Goal: Transaction & Acquisition: Purchase product/service

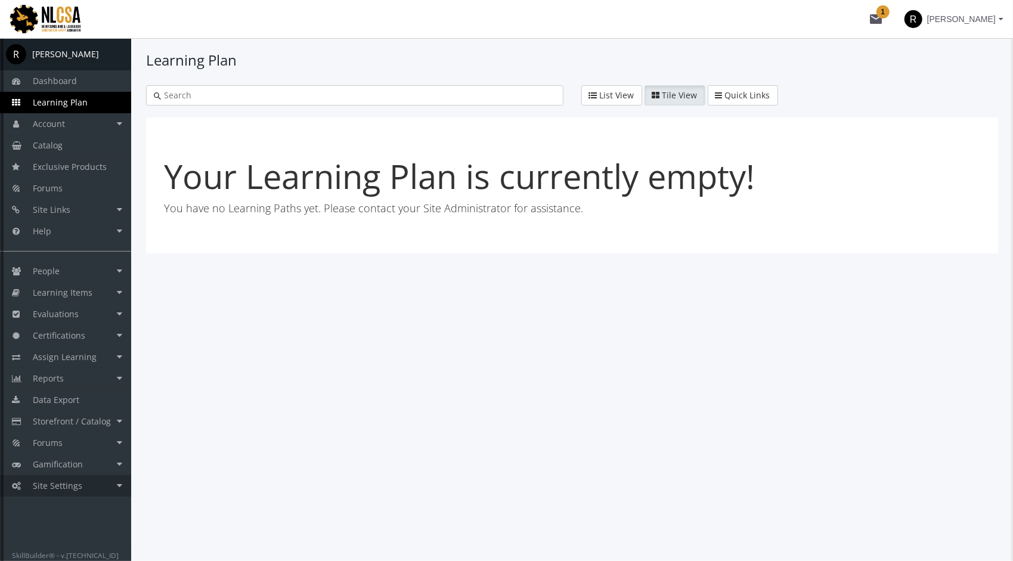
click at [84, 487] on link "Site Settings" at bounding box center [65, 485] width 131 height 21
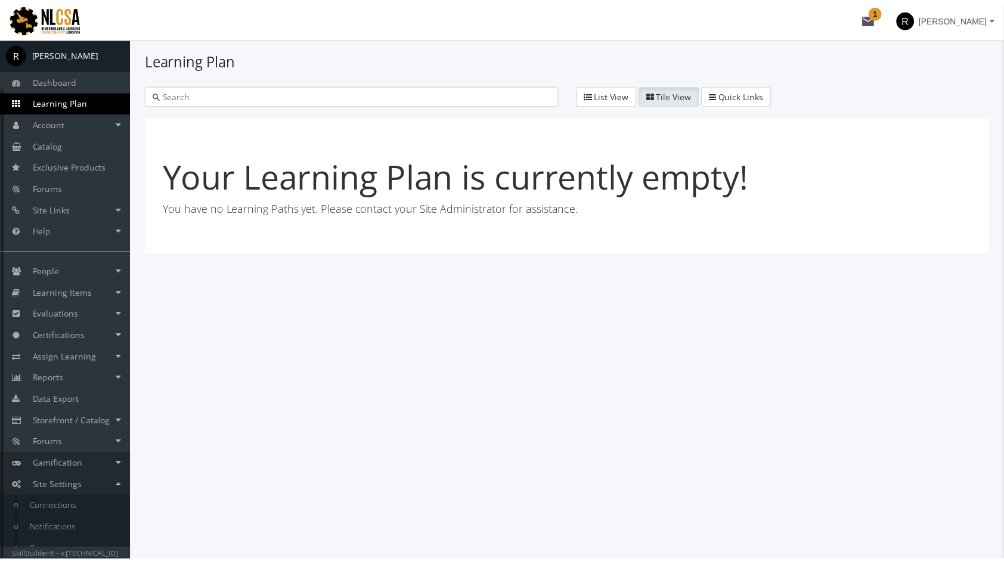
scroll to position [55, 0]
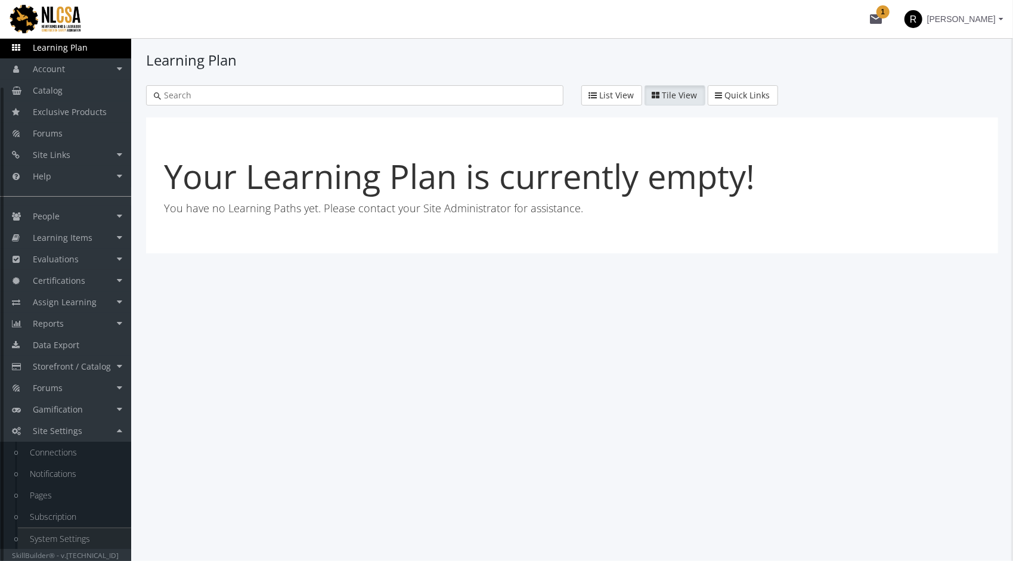
click at [82, 538] on link "System Settings" at bounding box center [74, 538] width 113 height 21
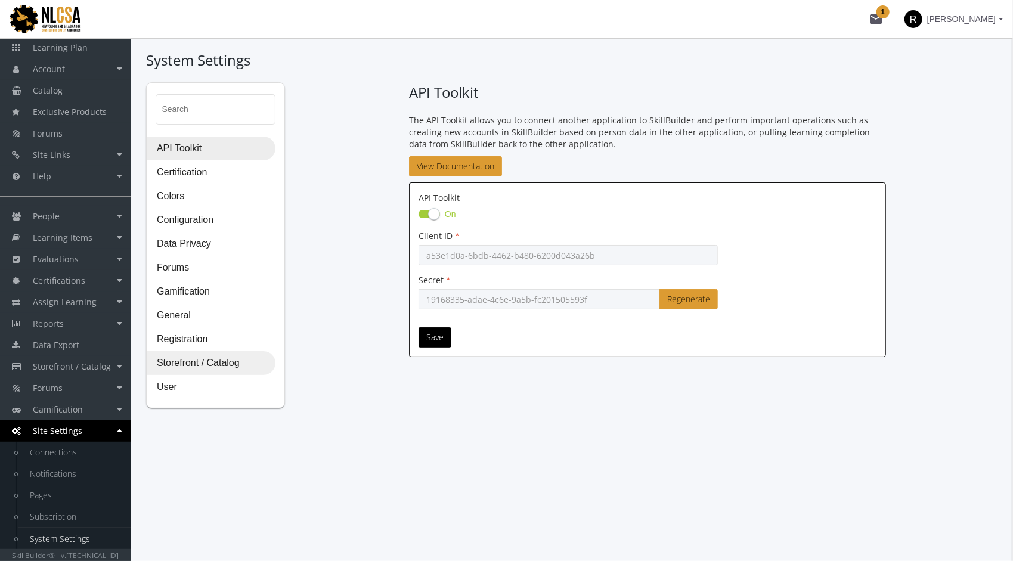
click at [216, 363] on span "Storefront / Catalog" at bounding box center [211, 364] width 128 height 24
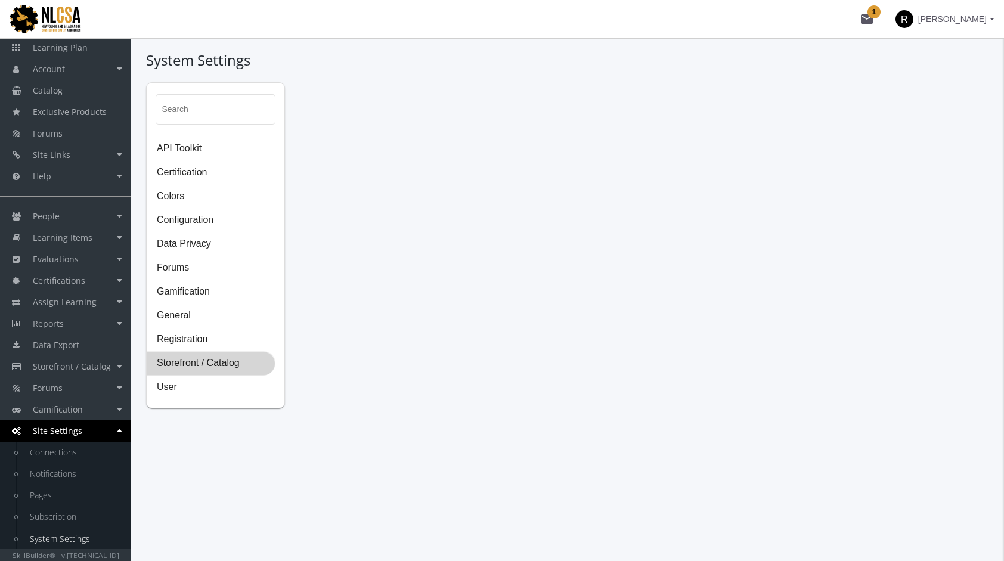
select select "2: CAD"
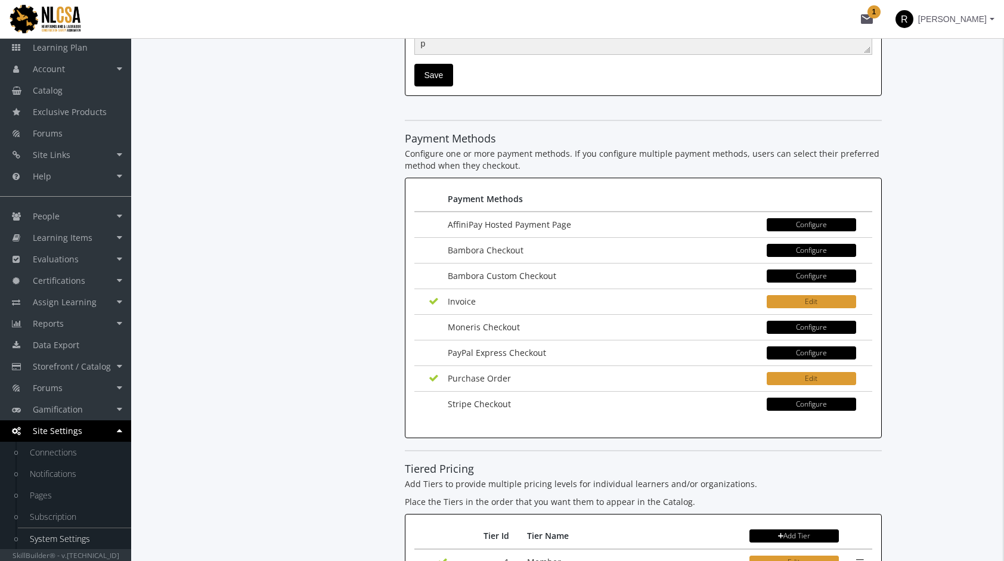
scroll to position [1670, 0]
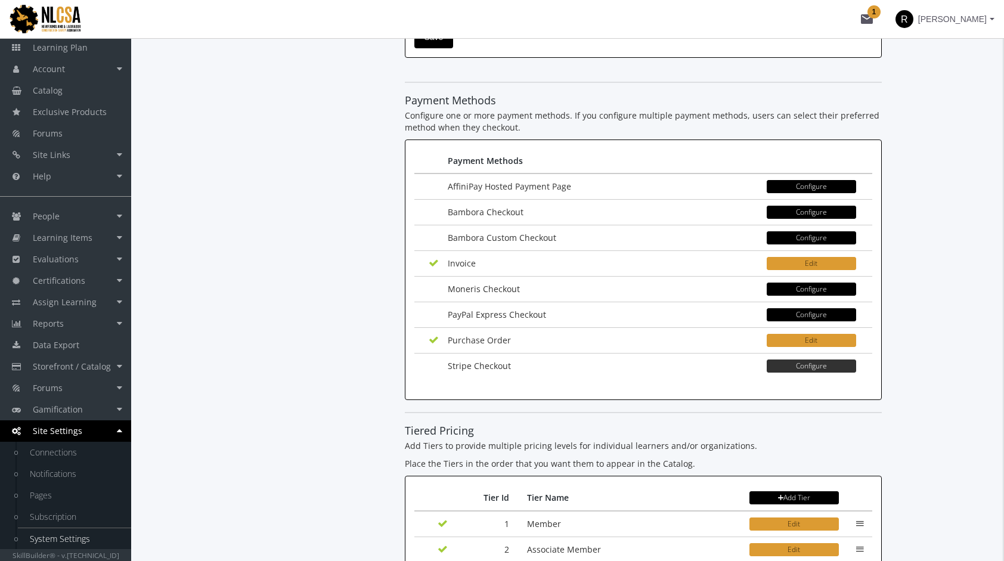
click at [821, 360] on button "Configure" at bounding box center [811, 366] width 89 height 13
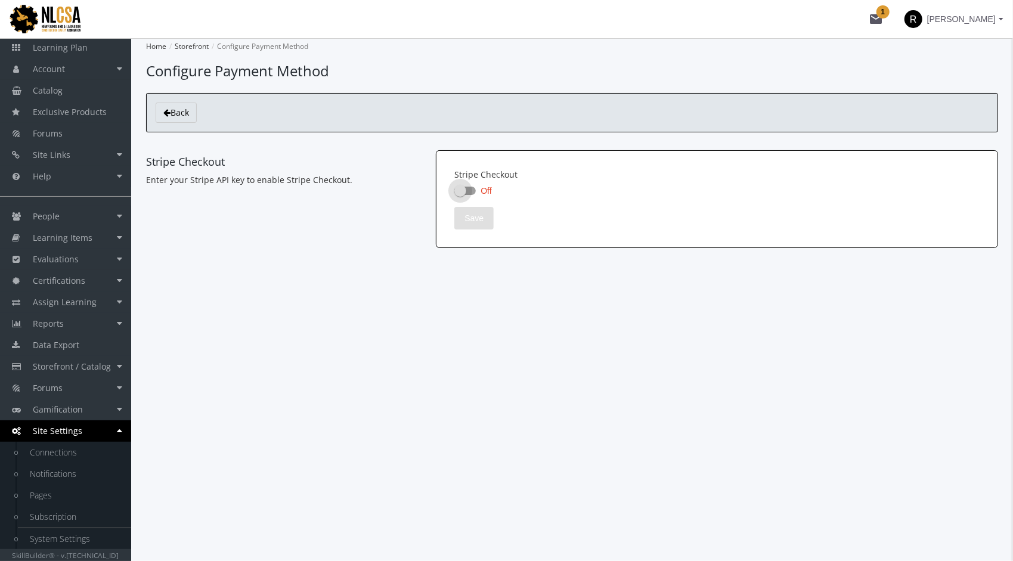
click at [470, 196] on label "Off" at bounding box center [472, 191] width 37 height 14
click at [455, 195] on input "Off" at bounding box center [454, 194] width 1 height 1
checkbox input "true"
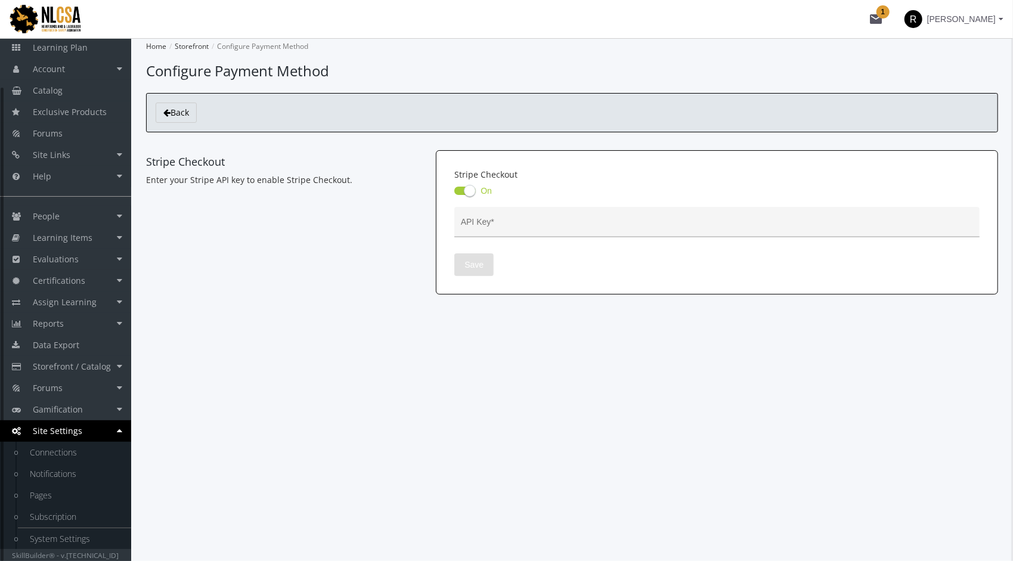
click at [509, 223] on input "API Key *" at bounding box center [717, 227] width 513 height 10
paste input "sk_test_51LUbcIFcFfbj4mTVHBQuloxQUml228PJI7pfc71eJTOnUUCDbmzyyc0wnkM4iCL3A1nxnw…"
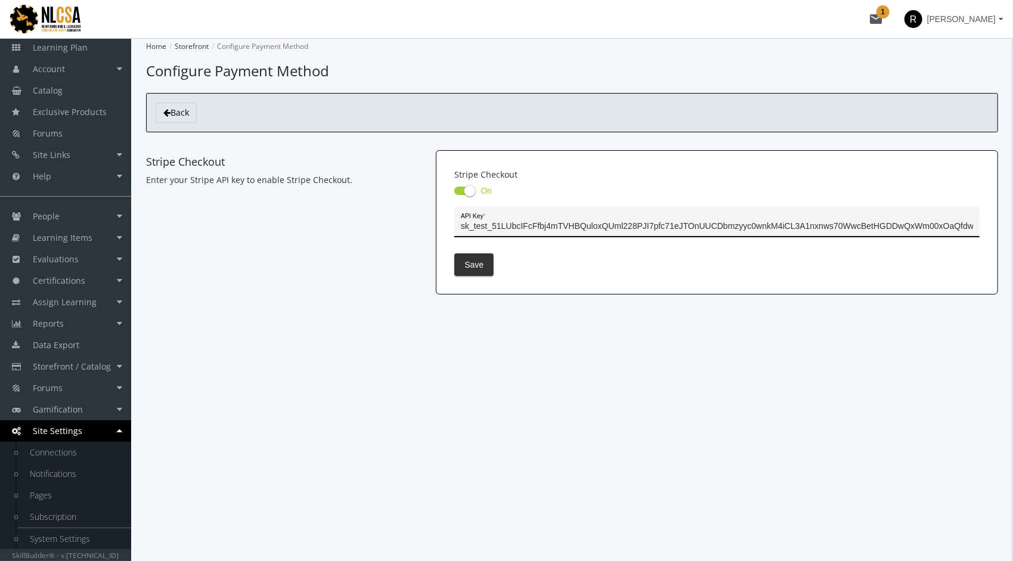
type input "sk_test_51LUbcIFcFfbj4mTVHBQuloxQUml228PJI7pfc71eJTOnUUCDbmzyyc0wnkM4iCL3A1nxnw…"
click at [481, 261] on span "Save" at bounding box center [474, 264] width 19 height 21
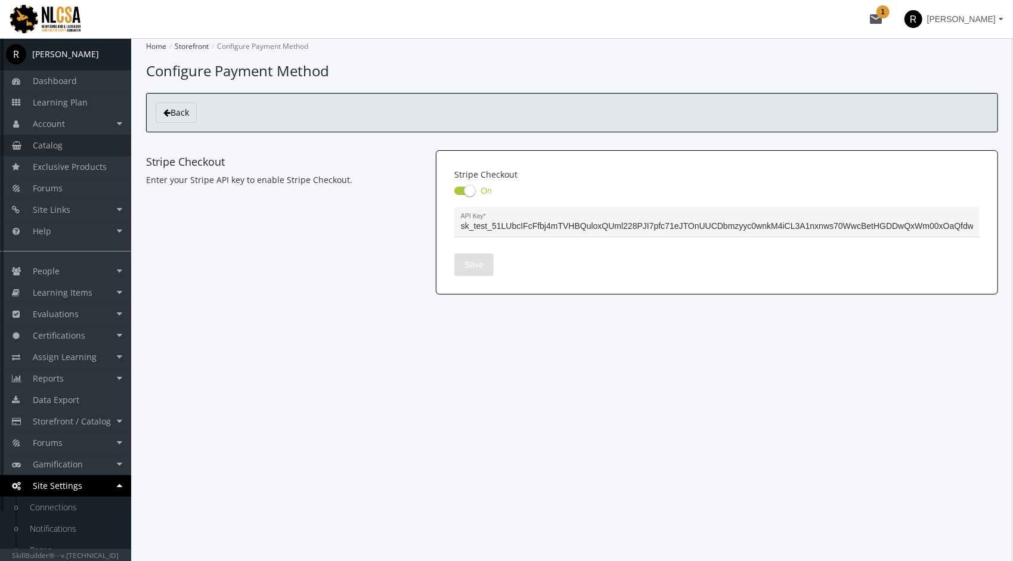
click at [66, 142] on link "Catalog" at bounding box center [65, 145] width 131 height 21
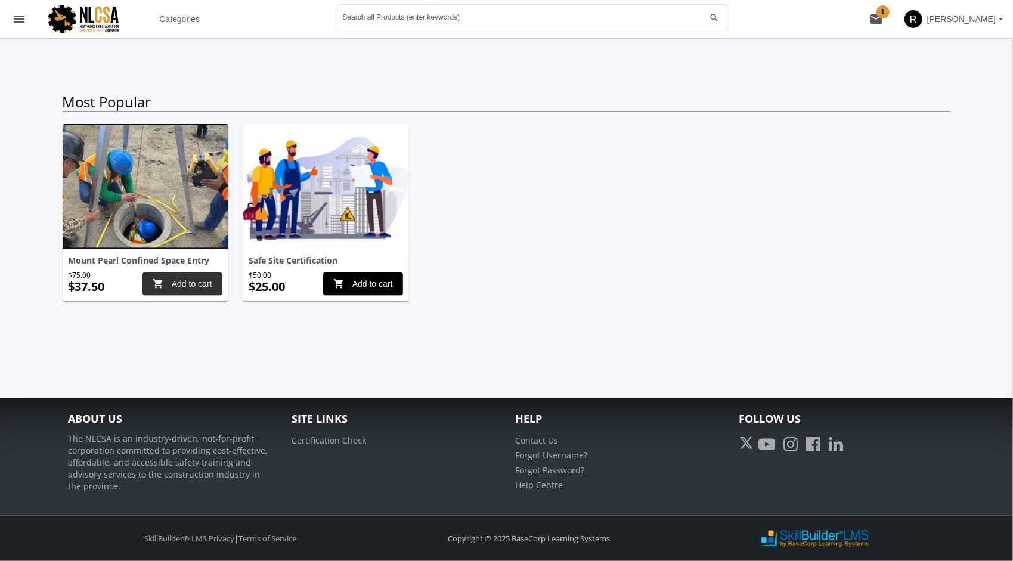
click at [196, 282] on span "shopping_cart Add to cart" at bounding box center [183, 283] width 60 height 21
click at [895, 22] on button "shopping_cart 1" at bounding box center [876, 19] width 38 height 38
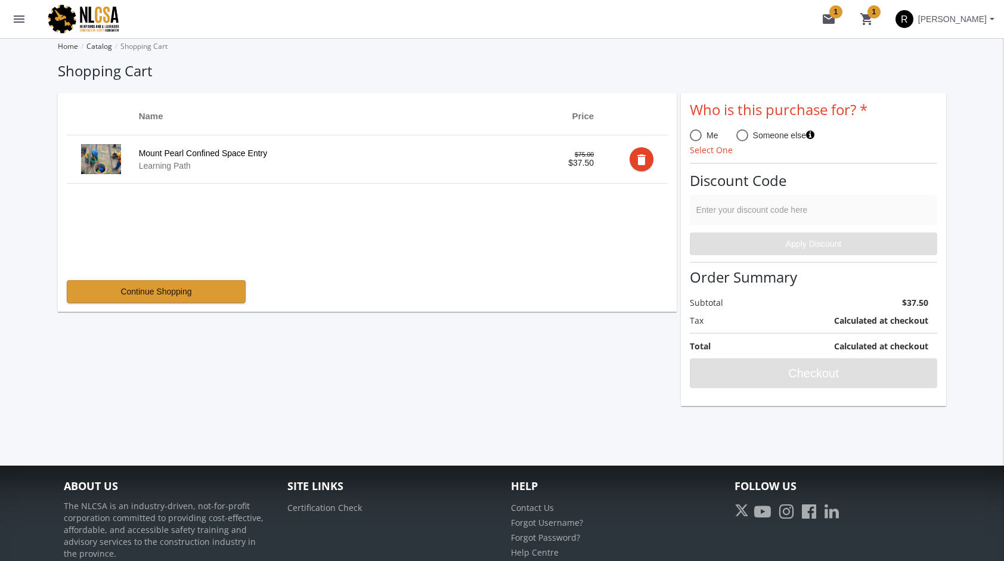
click at [693, 136] on span at bounding box center [696, 135] width 12 height 12
click at [693, 136] on input "Me" at bounding box center [696, 138] width 12 height 12
radio input "true"
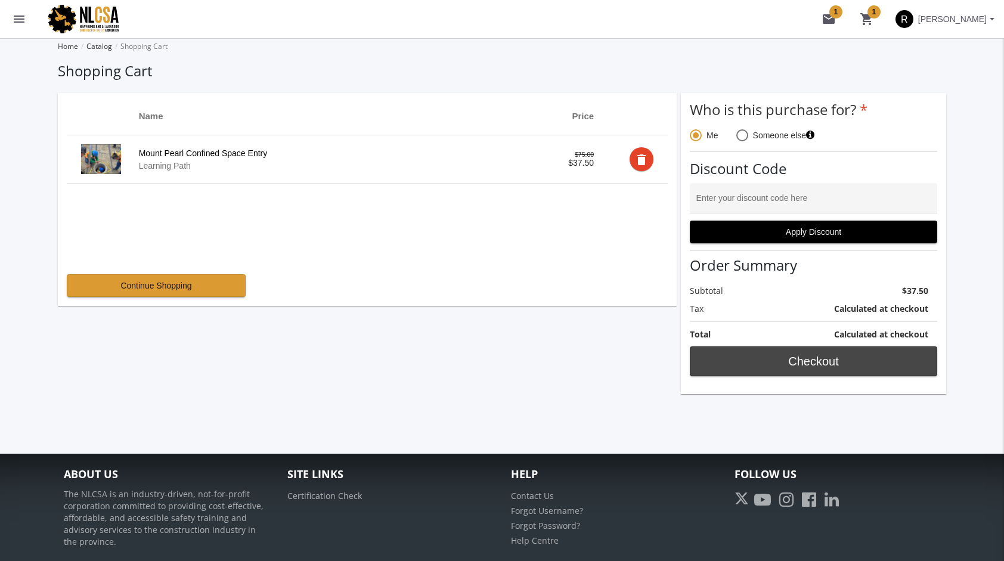
click at [815, 354] on span "Checkout" at bounding box center [813, 361] width 227 height 21
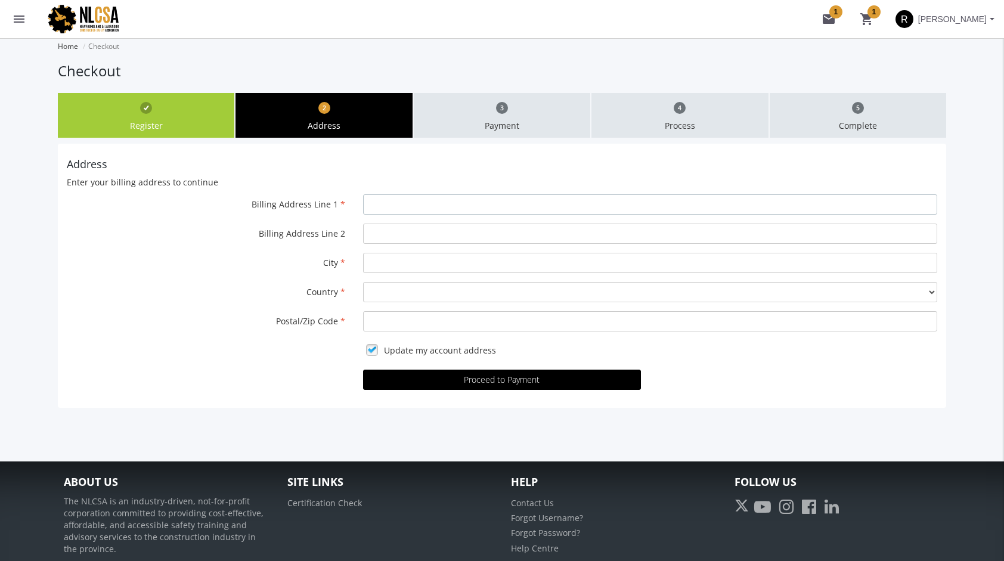
click at [401, 206] on input "Billing Address Line 1" at bounding box center [650, 204] width 574 height 20
click at [379, 204] on input "Billing Address Line 1" at bounding box center [650, 204] width 574 height 20
type input "8515 106A AVE NW"
type input "319"
type input "Edmonton"
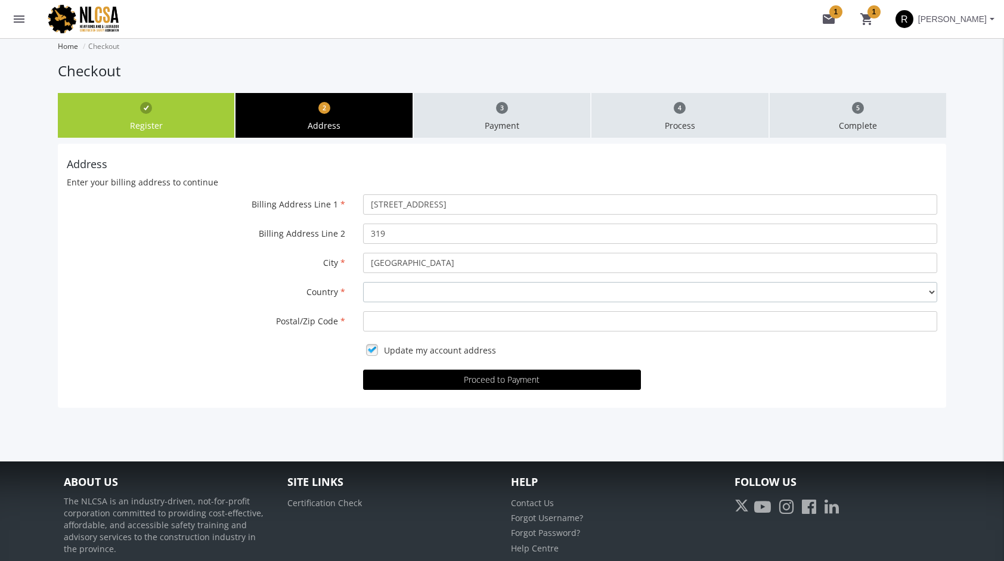
select select "1"
type input "T6X 1R8"
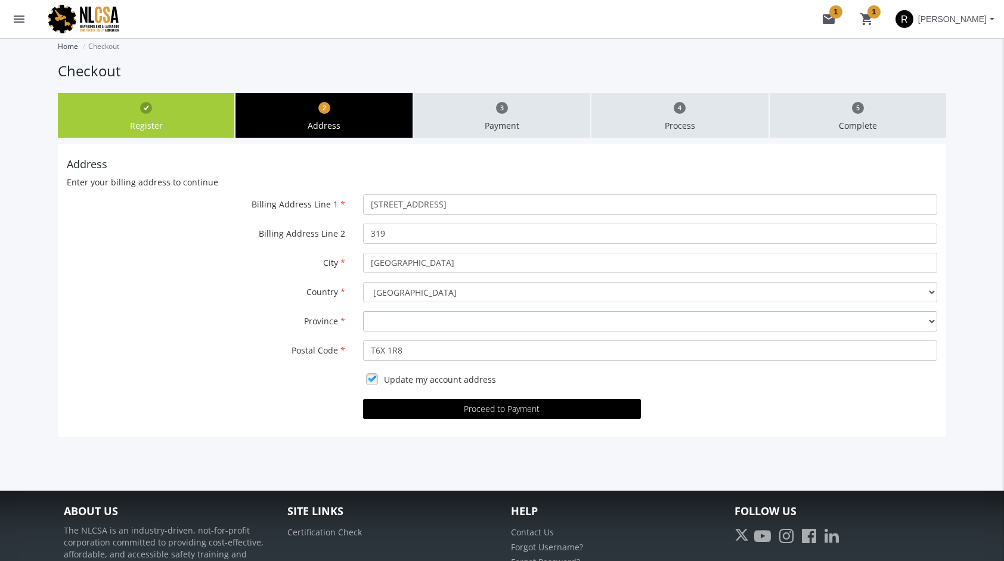
select select "1"
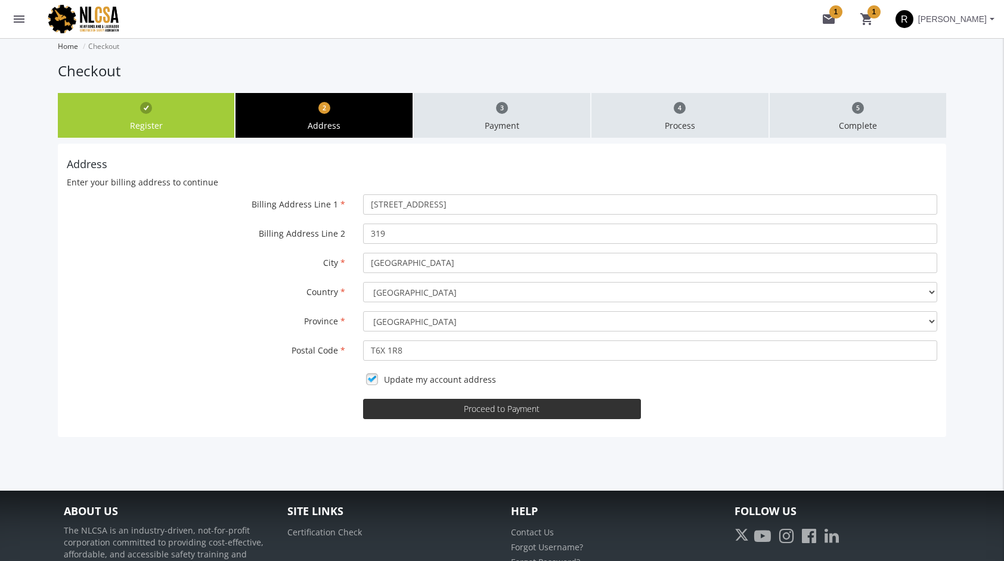
click at [496, 412] on button "Proceed to Payment" at bounding box center [502, 409] width 279 height 20
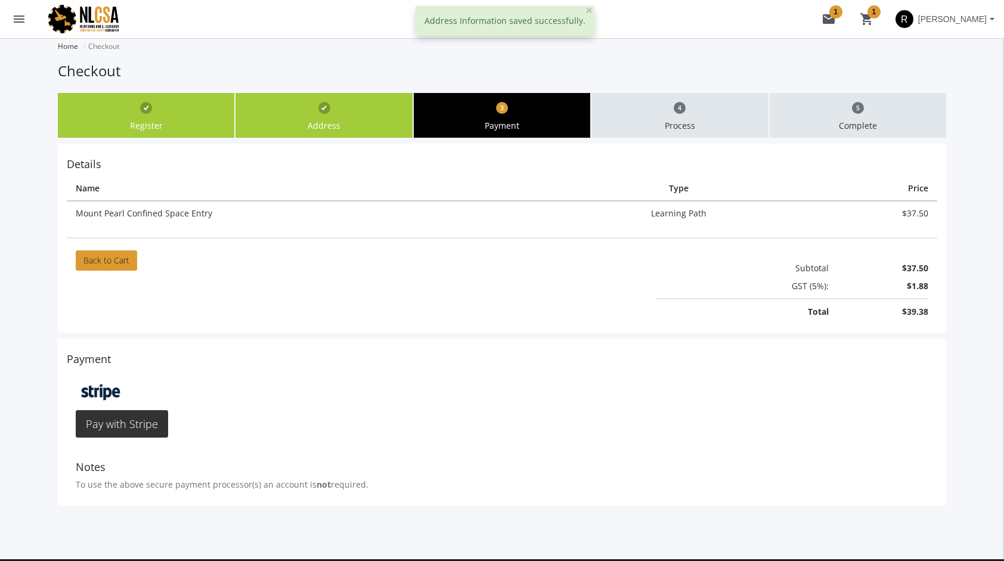
click at [151, 422] on span "Pay with Stripe" at bounding box center [122, 424] width 72 height 14
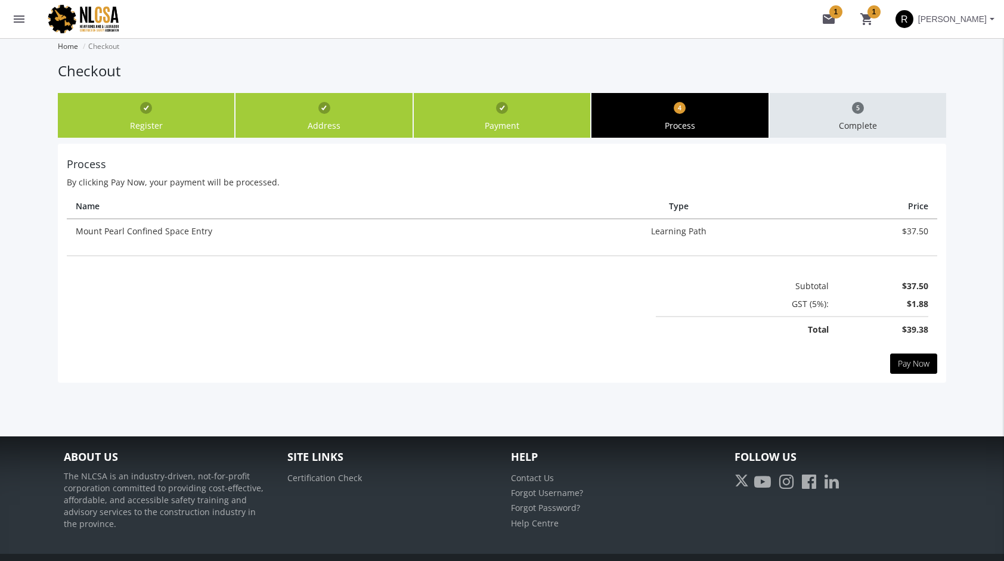
drag, startPoint x: 66, startPoint y: 347, endPoint x: 81, endPoint y: 350, distance: 15.2
click at [78, 347] on div "Process By clicking Pay Now, your payment will be processed. Name Type Price Mo…" at bounding box center [502, 263] width 889 height 239
click at [913, 360] on span "Pay Now" at bounding box center [914, 363] width 32 height 11
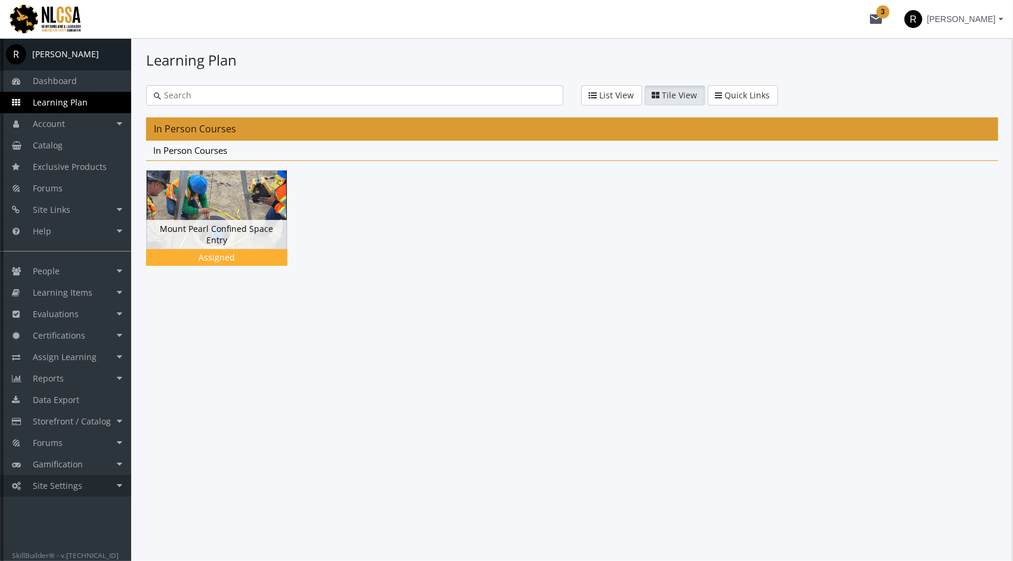
click at [68, 488] on span "Site Settings" at bounding box center [58, 485] width 50 height 11
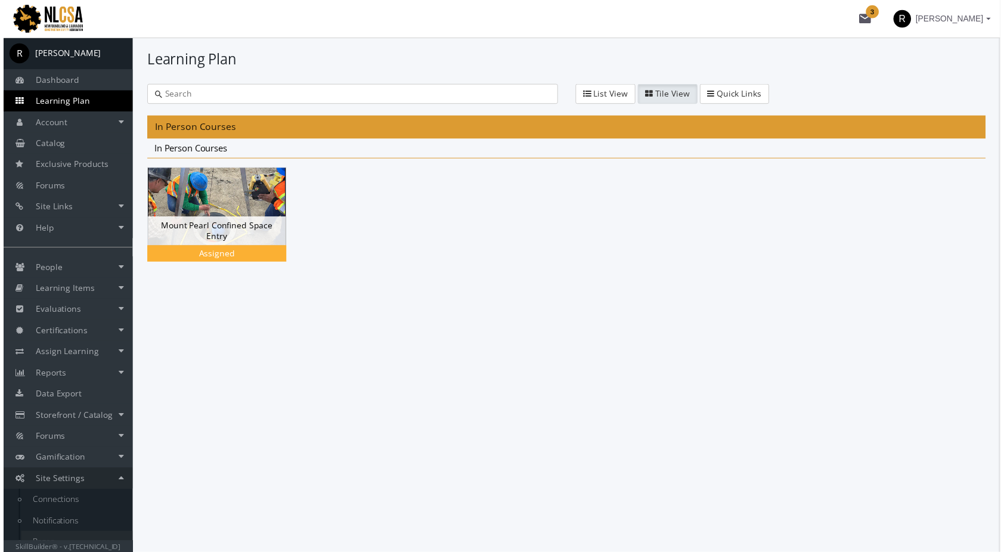
scroll to position [55, 0]
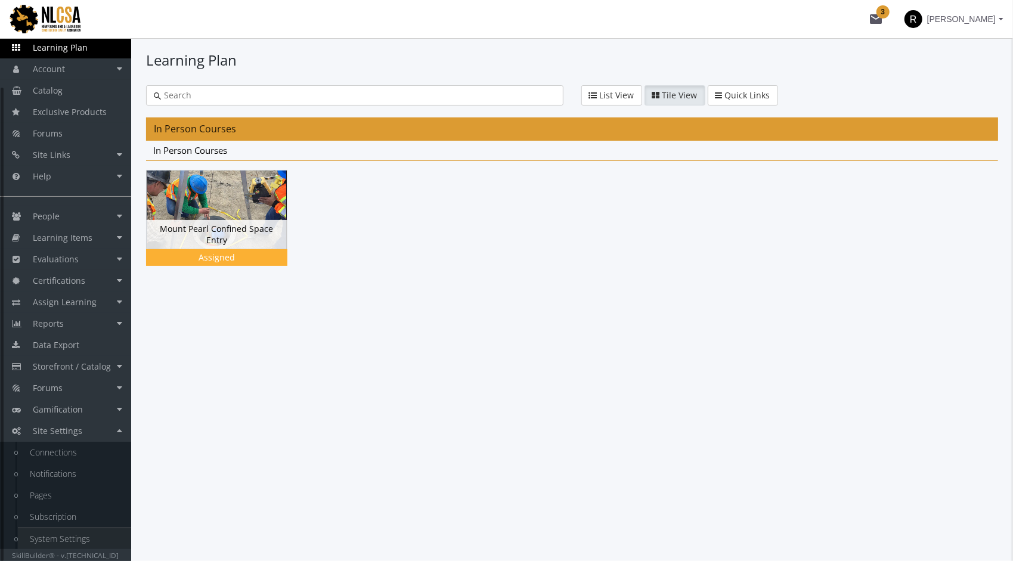
click at [73, 534] on link "System Settings" at bounding box center [74, 538] width 113 height 21
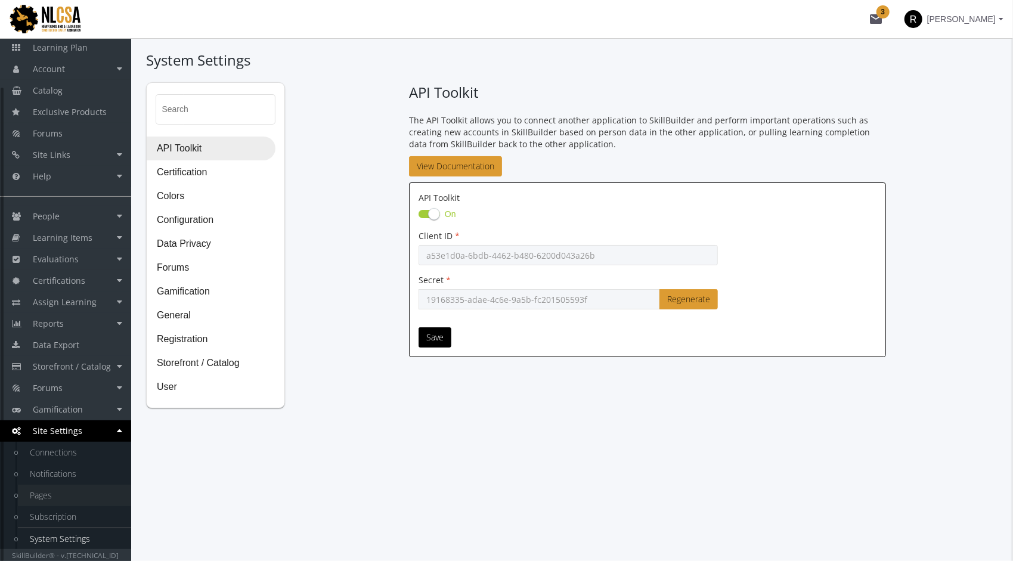
click at [54, 497] on link "Pages" at bounding box center [74, 495] width 113 height 21
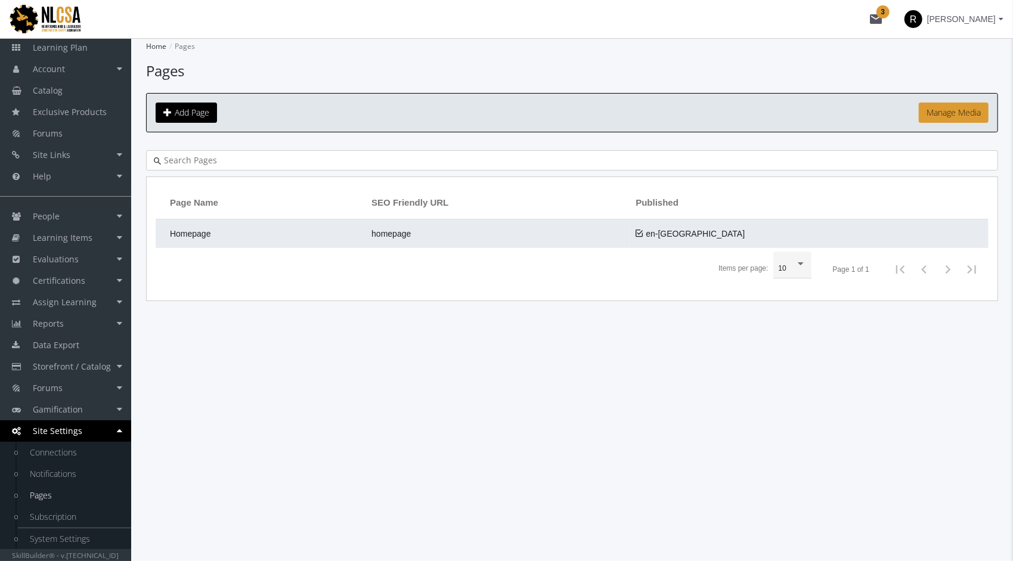
click at [211, 240] on td "Homepage" at bounding box center [261, 233] width 210 height 29
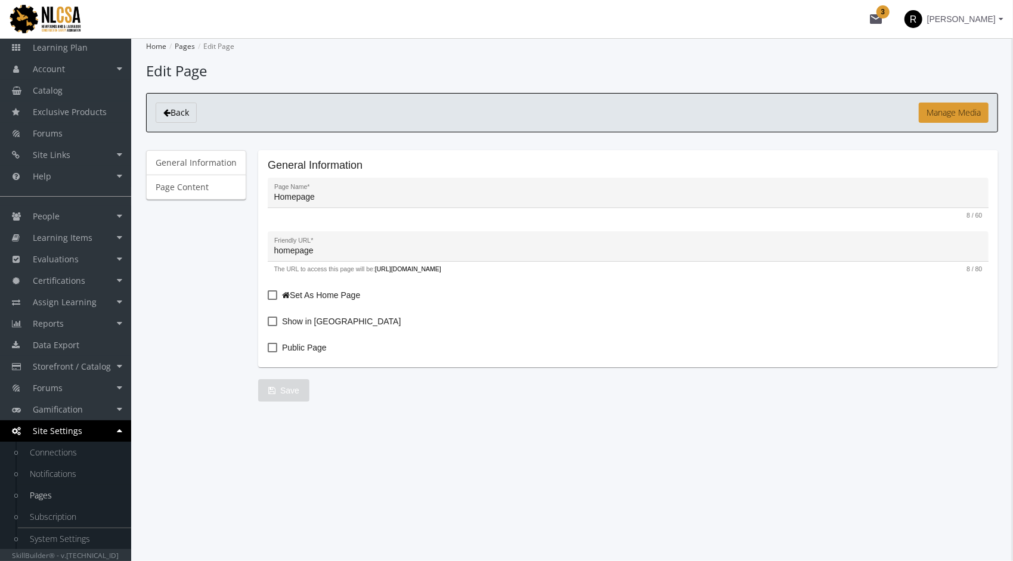
click at [268, 293] on span at bounding box center [273, 295] width 10 height 10
click at [268, 299] on input "Set As Home Page" at bounding box center [268, 299] width 1 height 1
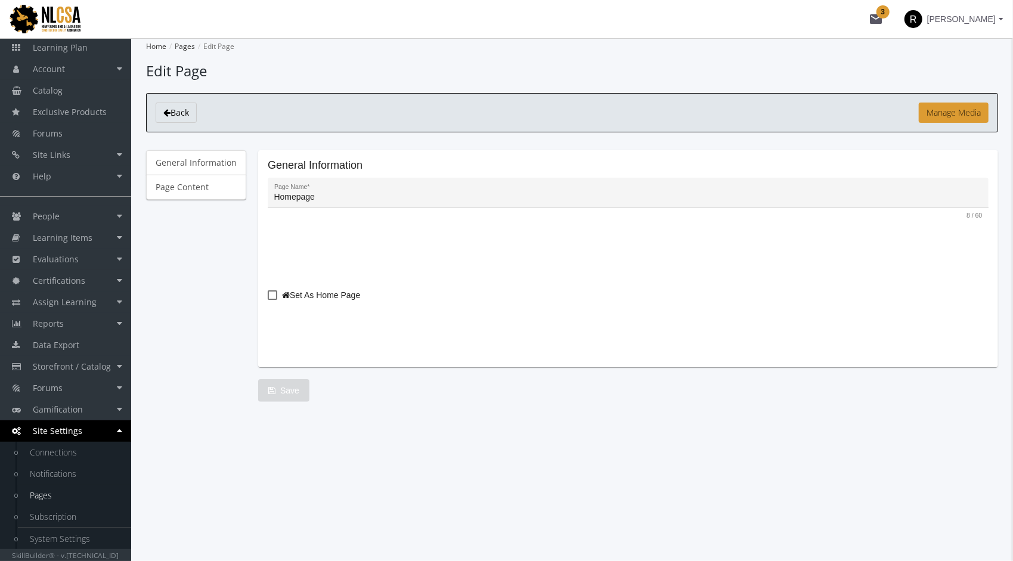
checkbox input "true"
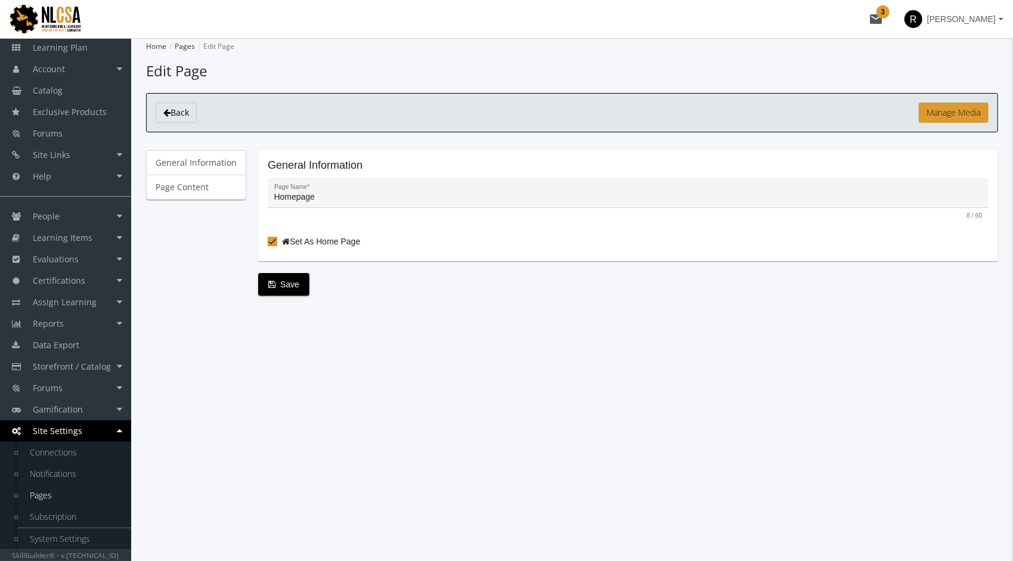
click at [285, 397] on div "Home Pages Edit Page Edit Page Back Manage Media General Information Page Conte…" at bounding box center [572, 299] width 882 height 523
click at [286, 288] on span "Save" at bounding box center [283, 284] width 31 height 21
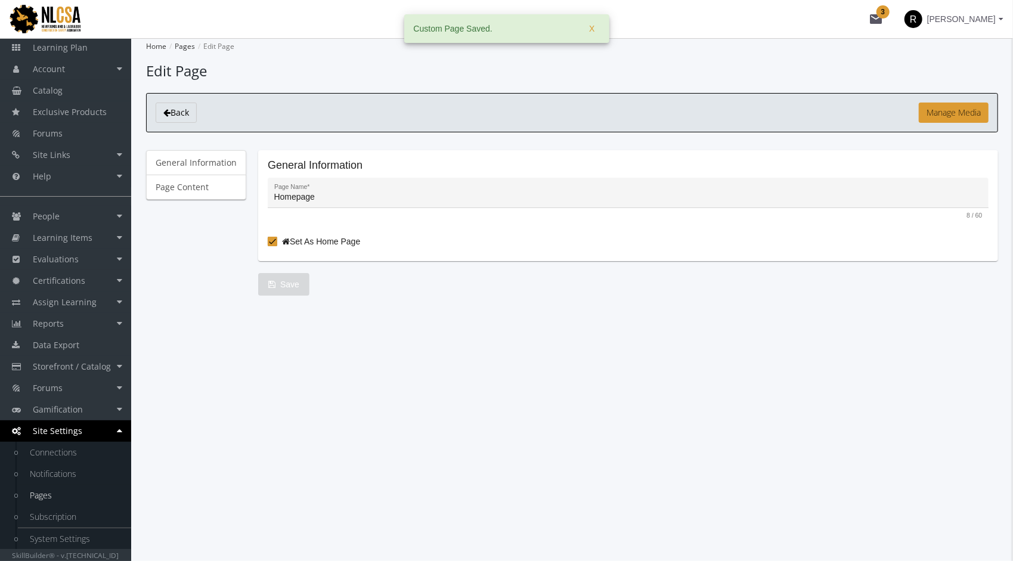
click at [67, 17] on img at bounding box center [53, 19] width 107 height 32
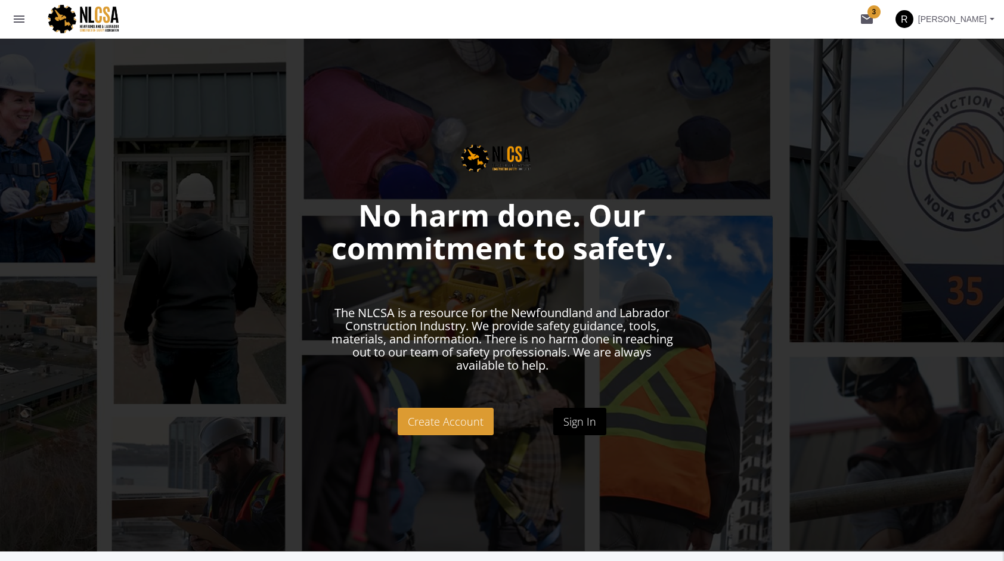
click at [21, 20] on mat-icon "menu" at bounding box center [19, 19] width 14 height 14
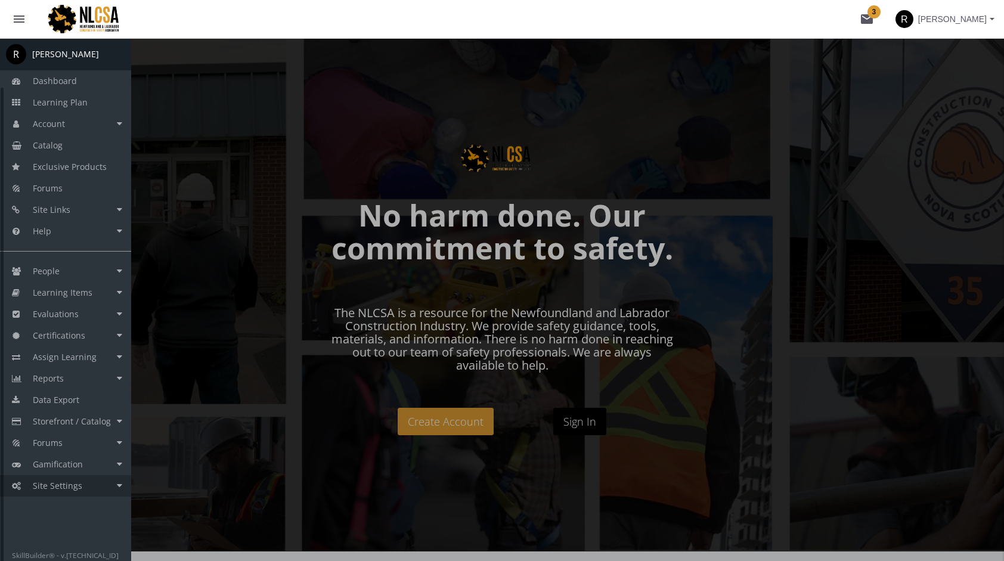
click at [55, 487] on span "Site Settings" at bounding box center [58, 485] width 50 height 11
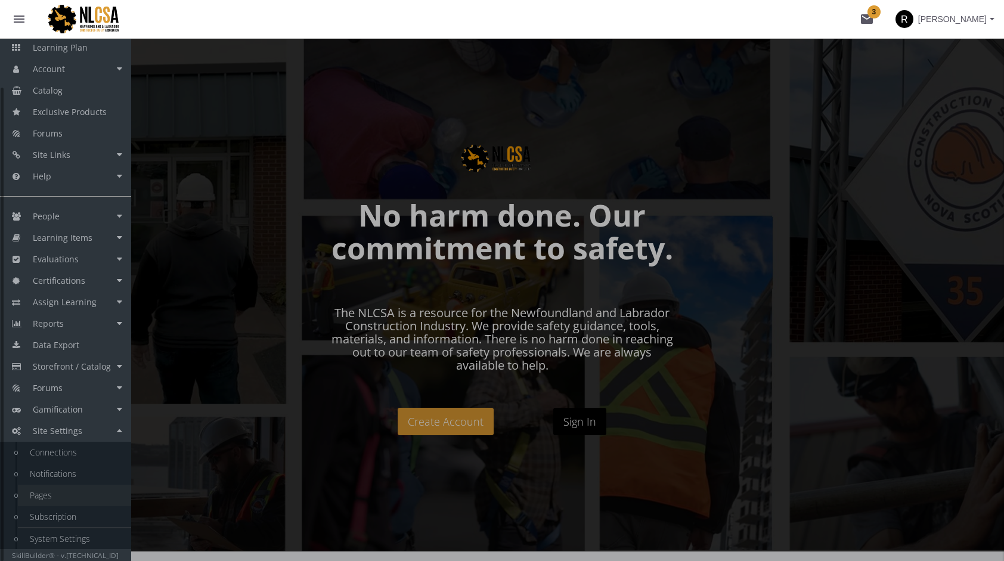
click at [56, 500] on link "Pages" at bounding box center [74, 495] width 113 height 21
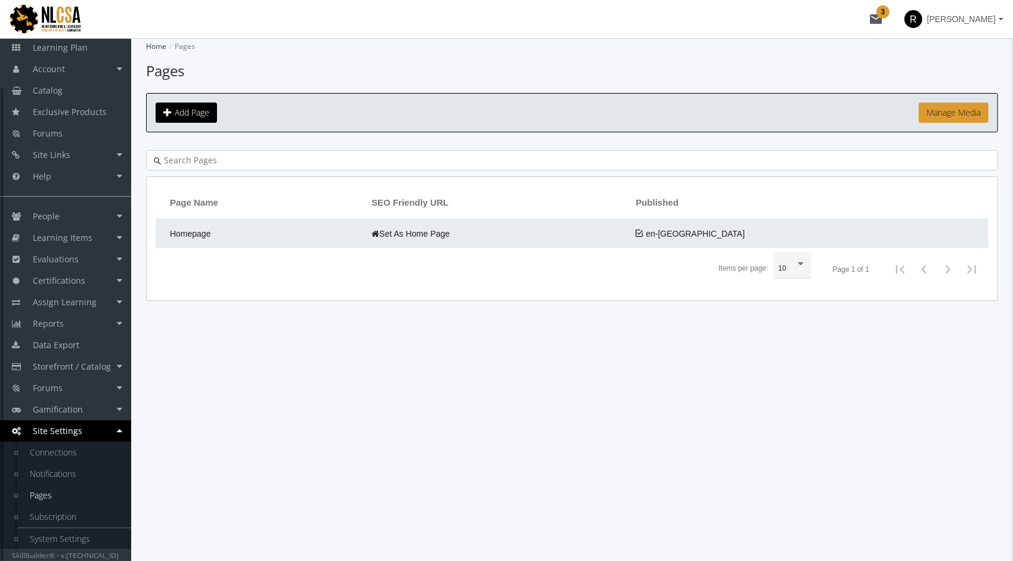
click at [450, 233] on span "Set As Home Page" at bounding box center [411, 234] width 78 height 10
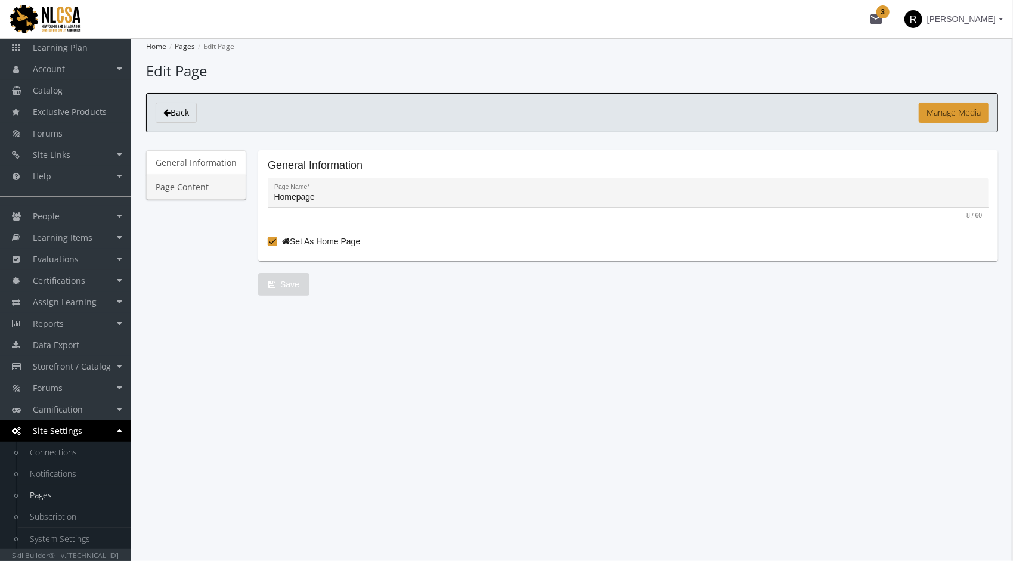
click at [183, 187] on link "Page Content" at bounding box center [196, 187] width 100 height 25
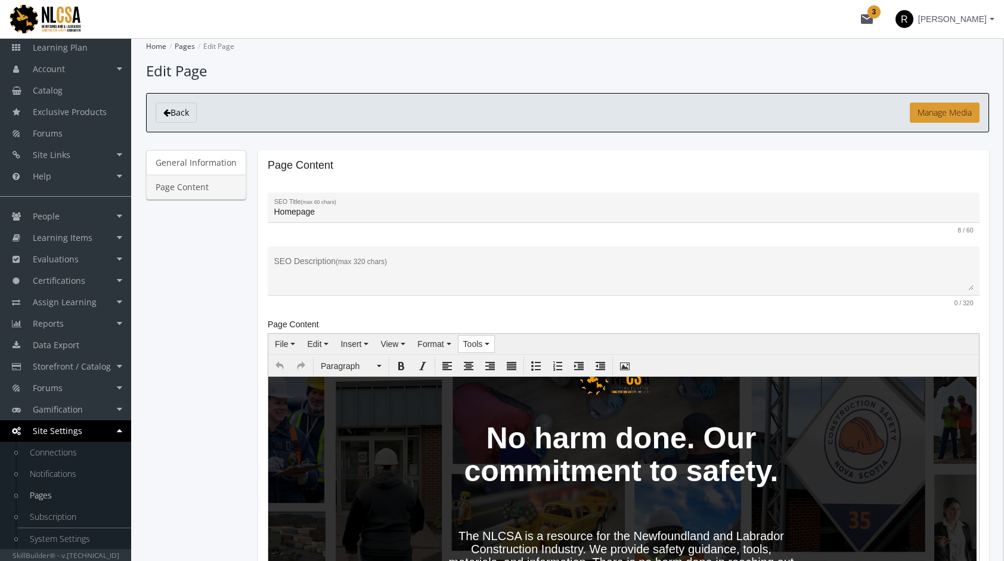
click at [475, 345] on span "Tools" at bounding box center [473, 344] width 20 height 10
click at [497, 364] on span "Source code" at bounding box center [498, 364] width 47 height 10
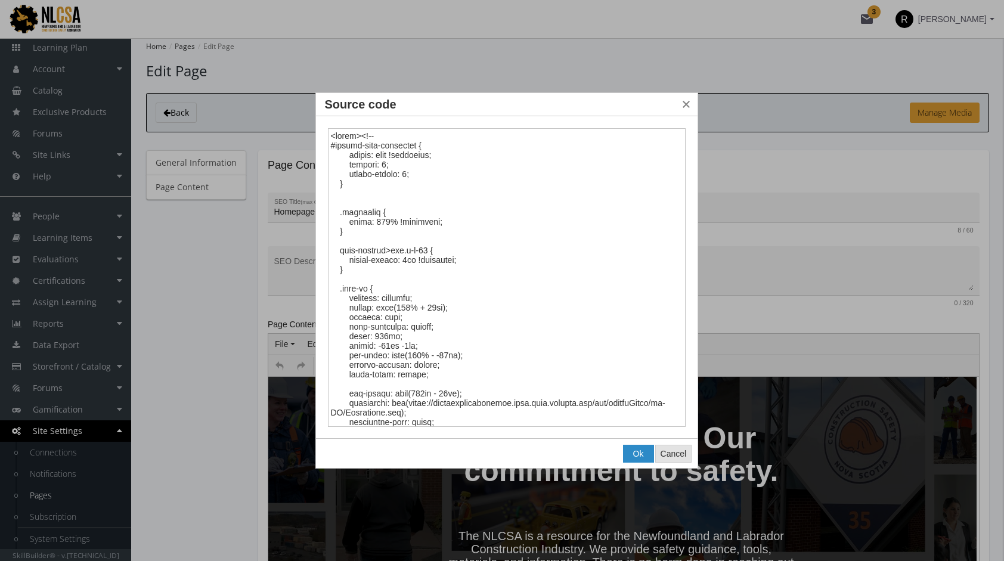
click at [675, 452] on span "Cancel" at bounding box center [674, 454] width 26 height 10
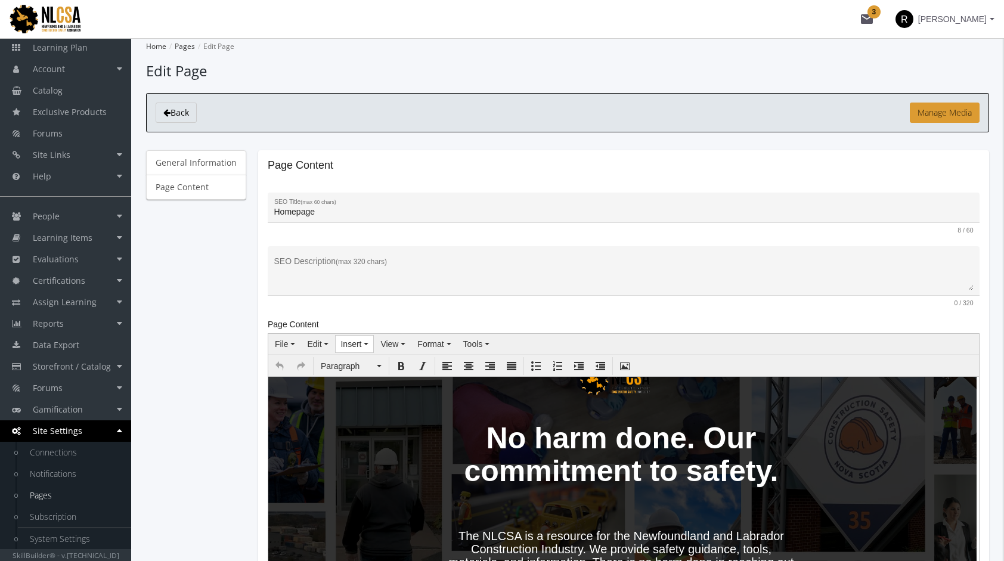
click at [350, 341] on span "Insert" at bounding box center [351, 344] width 21 height 10
click at [365, 363] on span "Insert/edit image" at bounding box center [385, 364] width 62 height 10
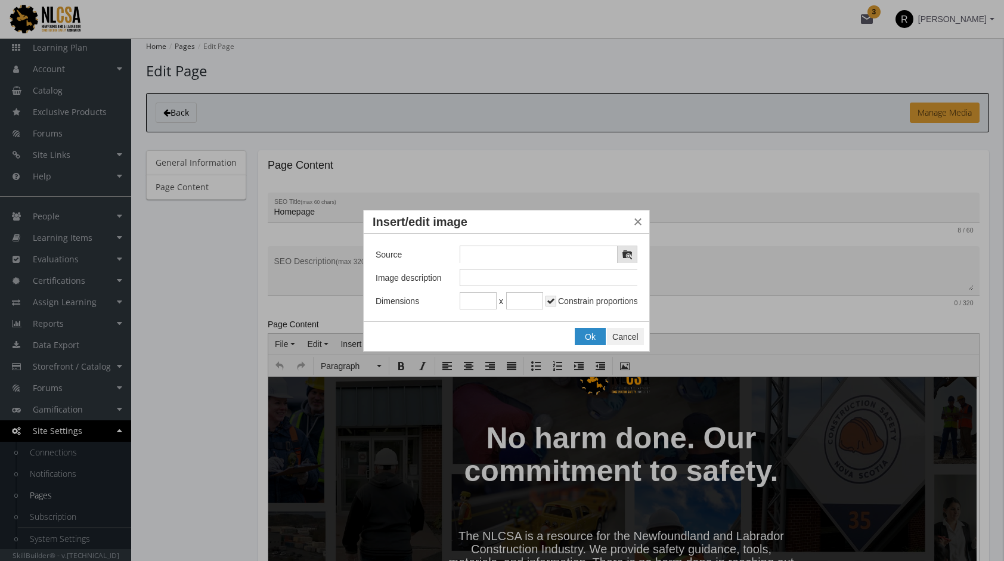
click at [623, 255] on icon "Insert/edit image" at bounding box center [628, 255] width 10 height 10
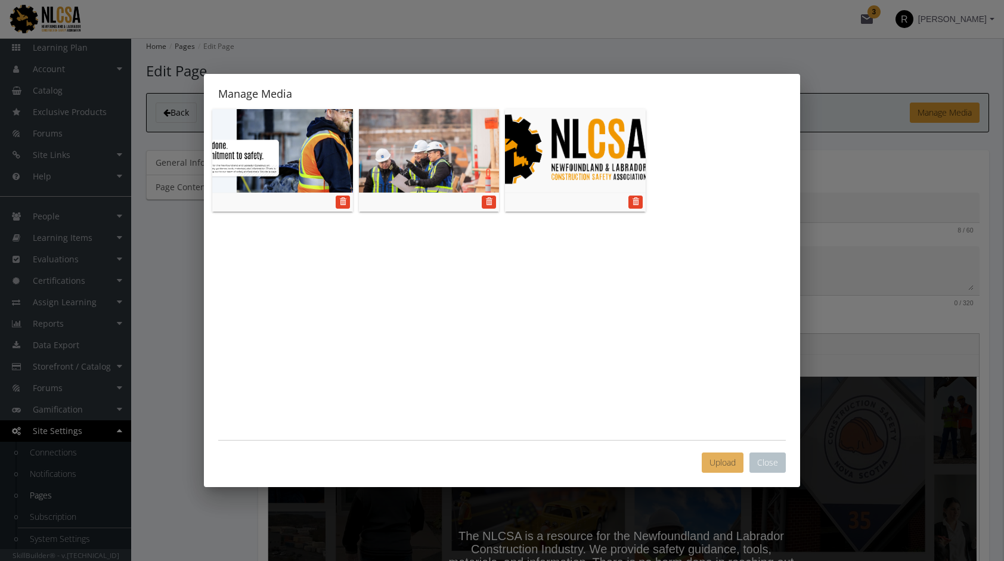
click at [725, 465] on span "Upload" at bounding box center [723, 462] width 26 height 11
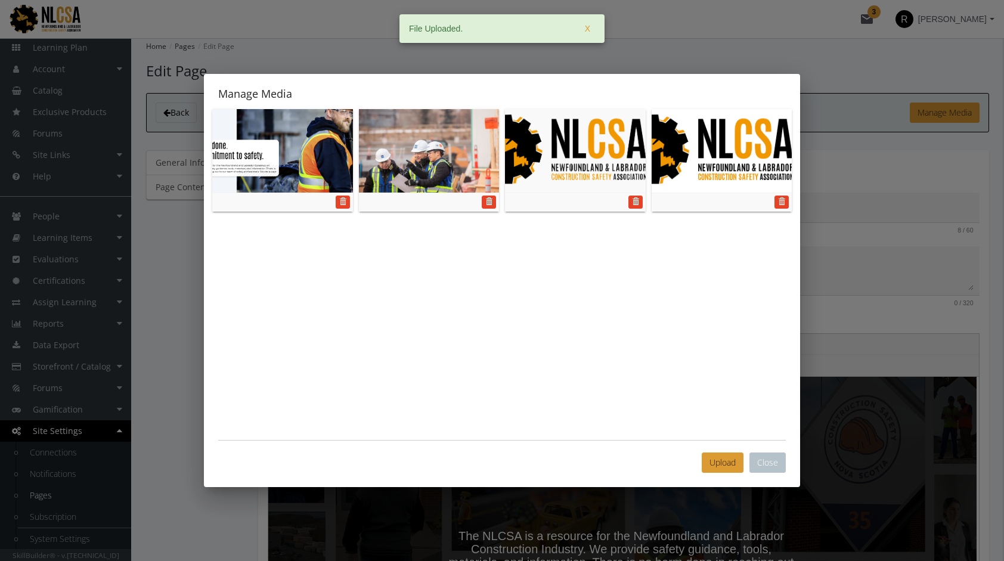
click at [688, 168] on img at bounding box center [722, 151] width 141 height 84
type input "[URL][DOMAIN_NAME]"
type input "410"
type input "153"
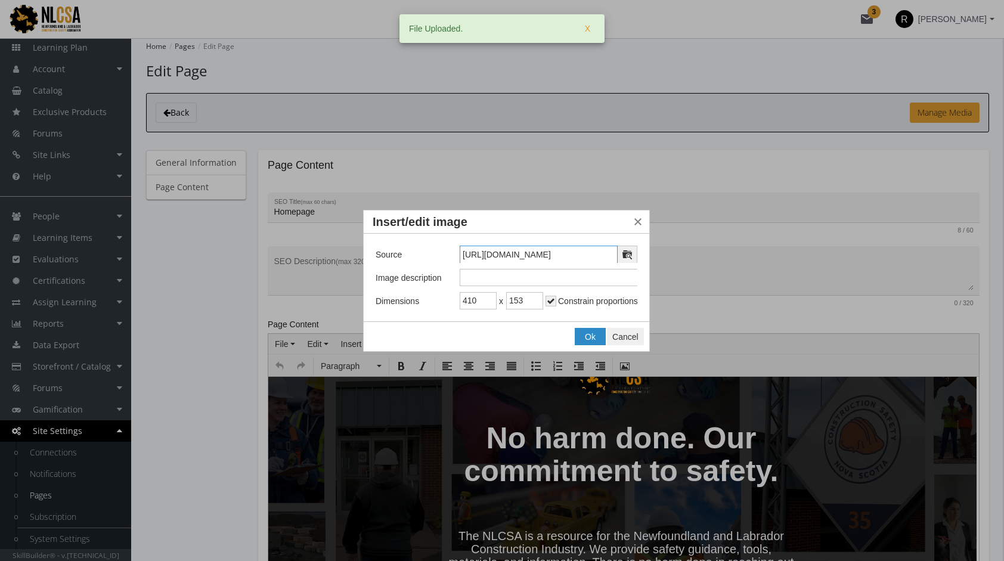
click at [553, 256] on input "[URL][DOMAIN_NAME]" at bounding box center [539, 255] width 158 height 18
click at [629, 335] on span "Cancel" at bounding box center [626, 337] width 26 height 10
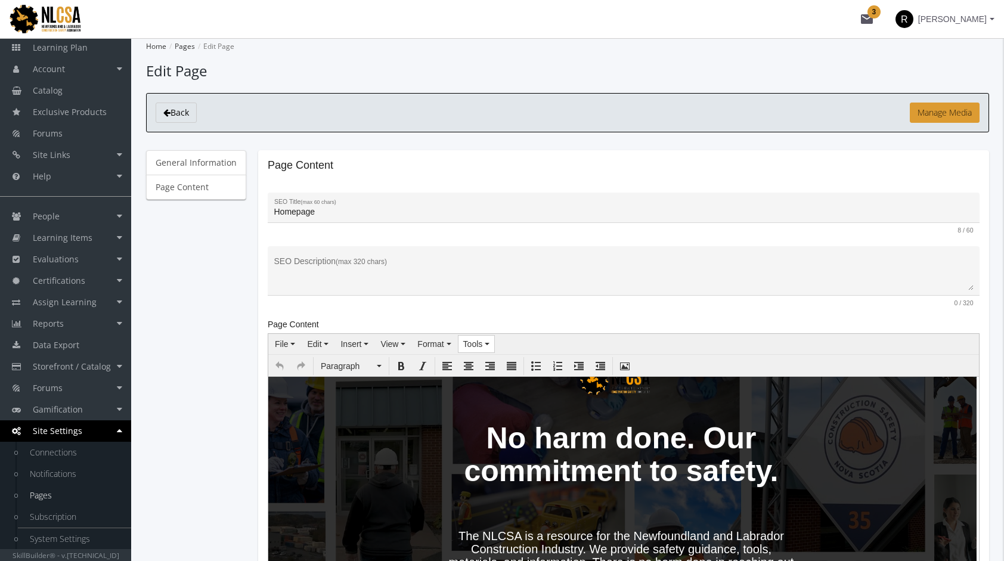
click at [477, 345] on span "Tools" at bounding box center [473, 344] width 20 height 10
click at [485, 364] on span "Source code" at bounding box center [498, 364] width 47 height 10
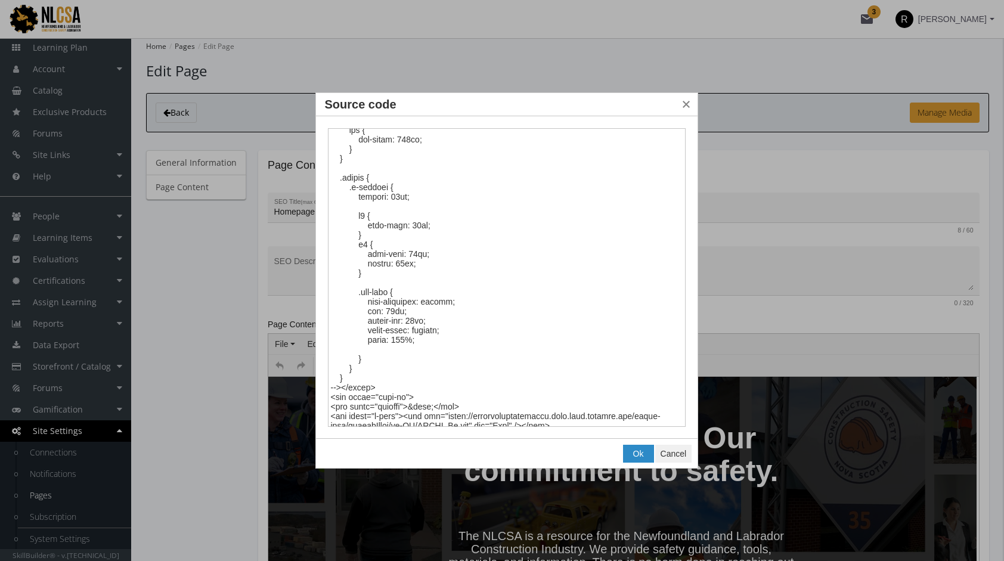
scroll to position [862, 0]
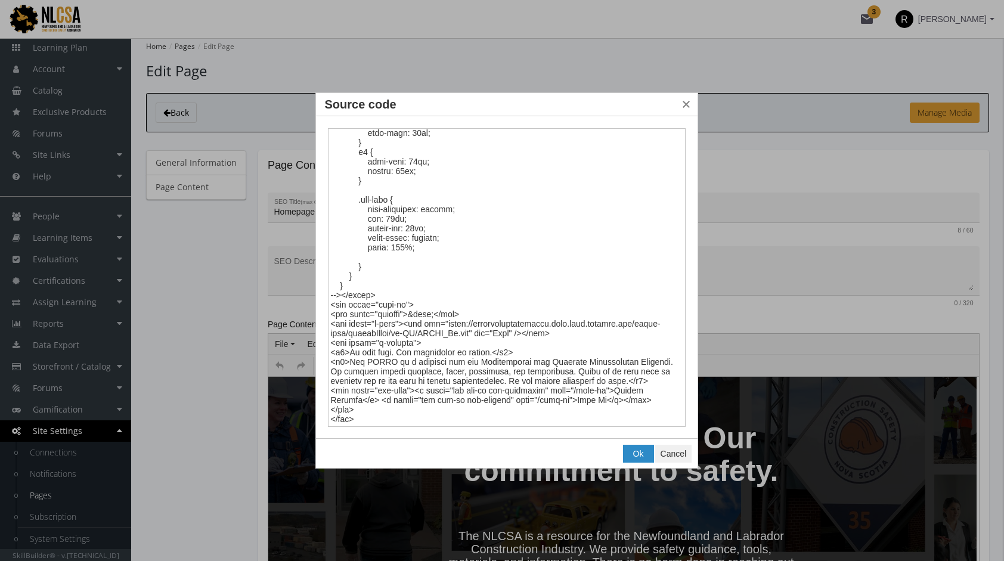
drag, startPoint x: 411, startPoint y: 323, endPoint x: 481, endPoint y: 335, distance: 71.4
click at [481, 335] on textarea "Source code" at bounding box center [507, 277] width 358 height 299
type textarea "<style><!-- #custom-page-container { border: none !important; padding: 0; borde…"
click at [633, 454] on span "Ok" at bounding box center [638, 454] width 11 height 10
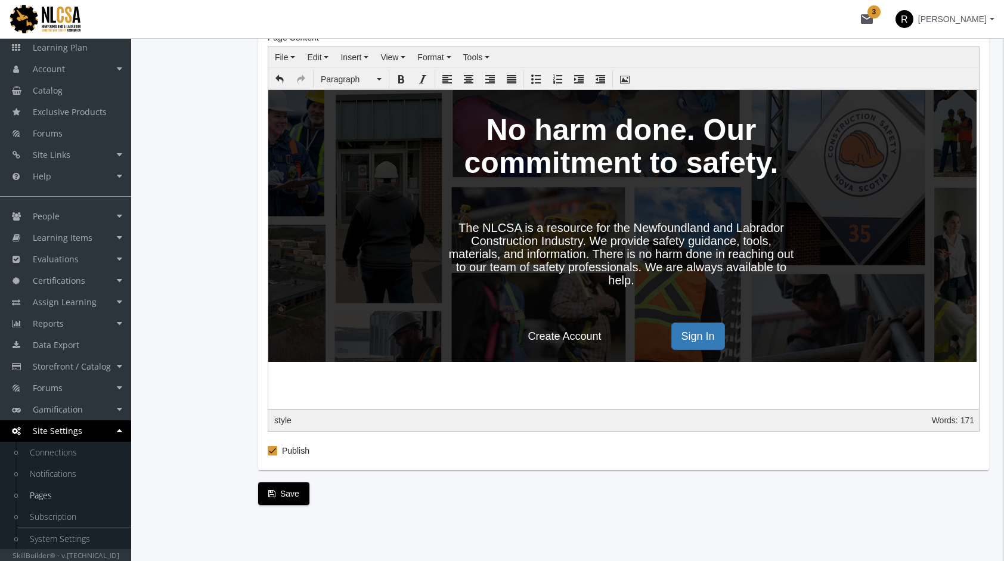
scroll to position [287, 0]
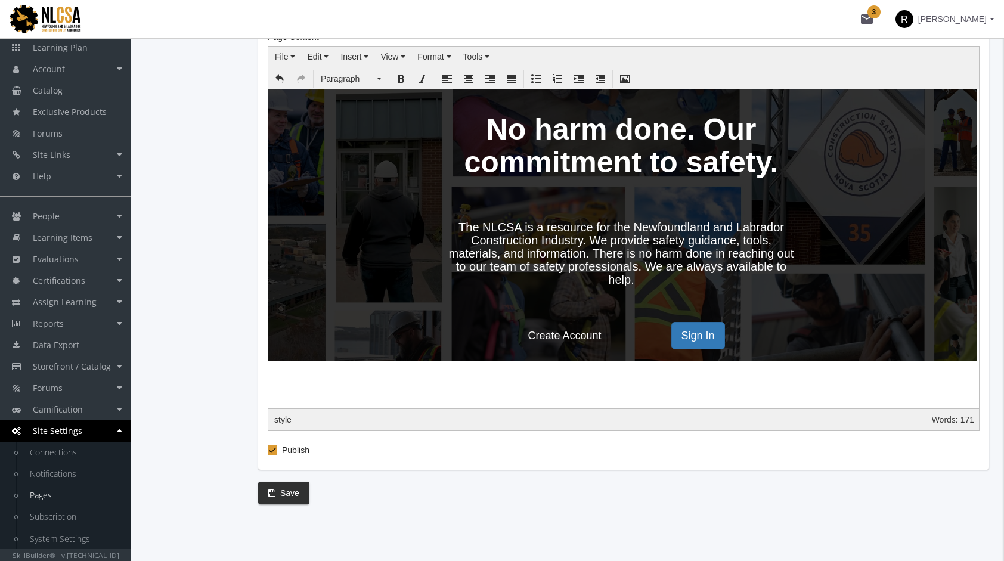
click at [283, 490] on span "Save" at bounding box center [283, 493] width 31 height 21
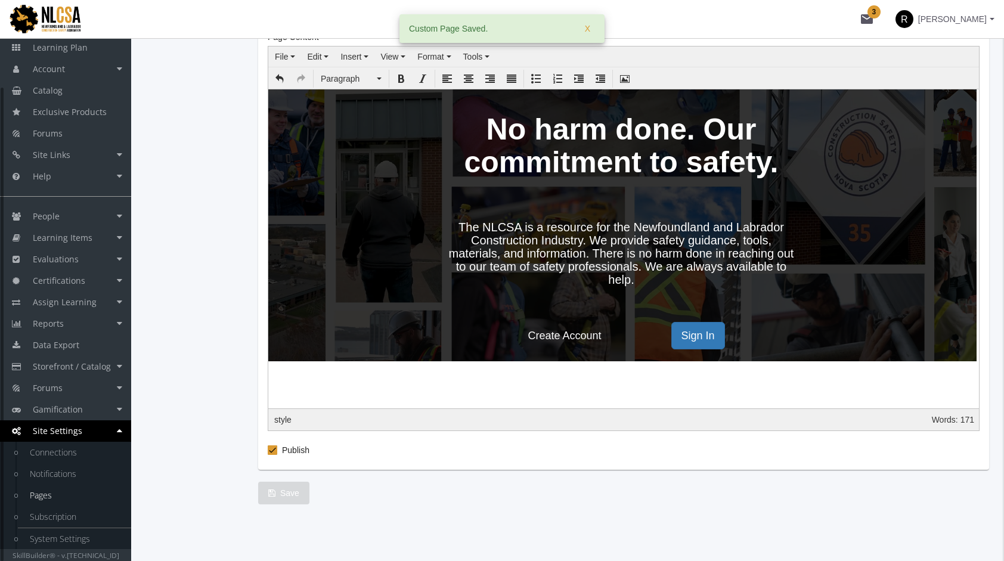
click at [49, 27] on img at bounding box center [53, 19] width 107 height 32
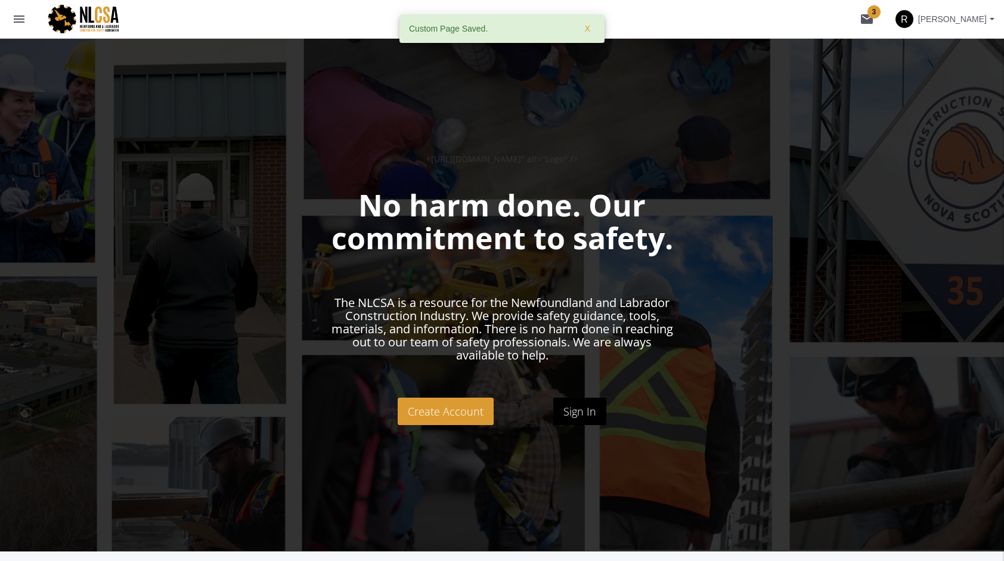
click at [20, 20] on mat-icon "menu" at bounding box center [19, 19] width 14 height 14
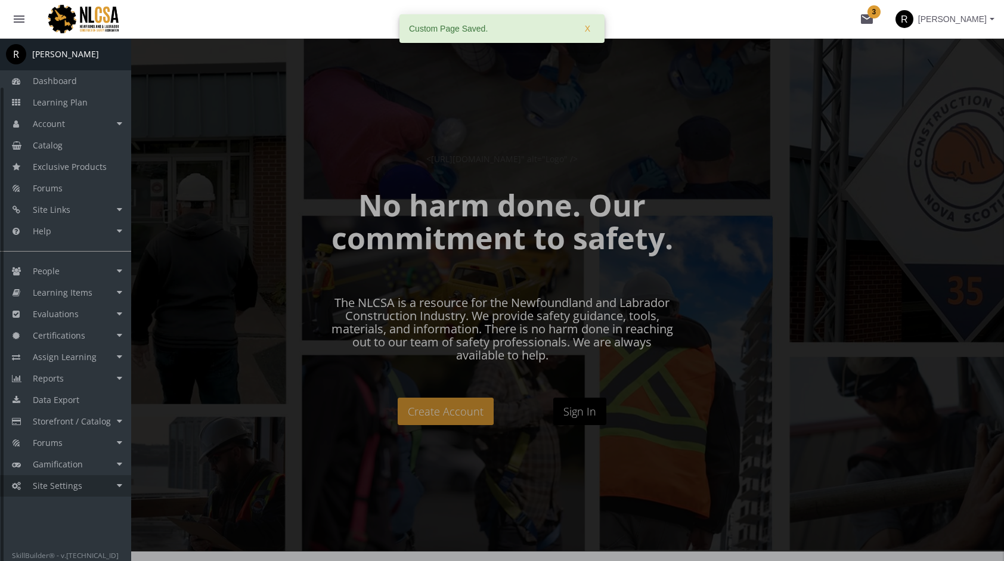
click at [72, 489] on span "Site Settings" at bounding box center [58, 485] width 50 height 11
